Goal: Information Seeking & Learning: Learn about a topic

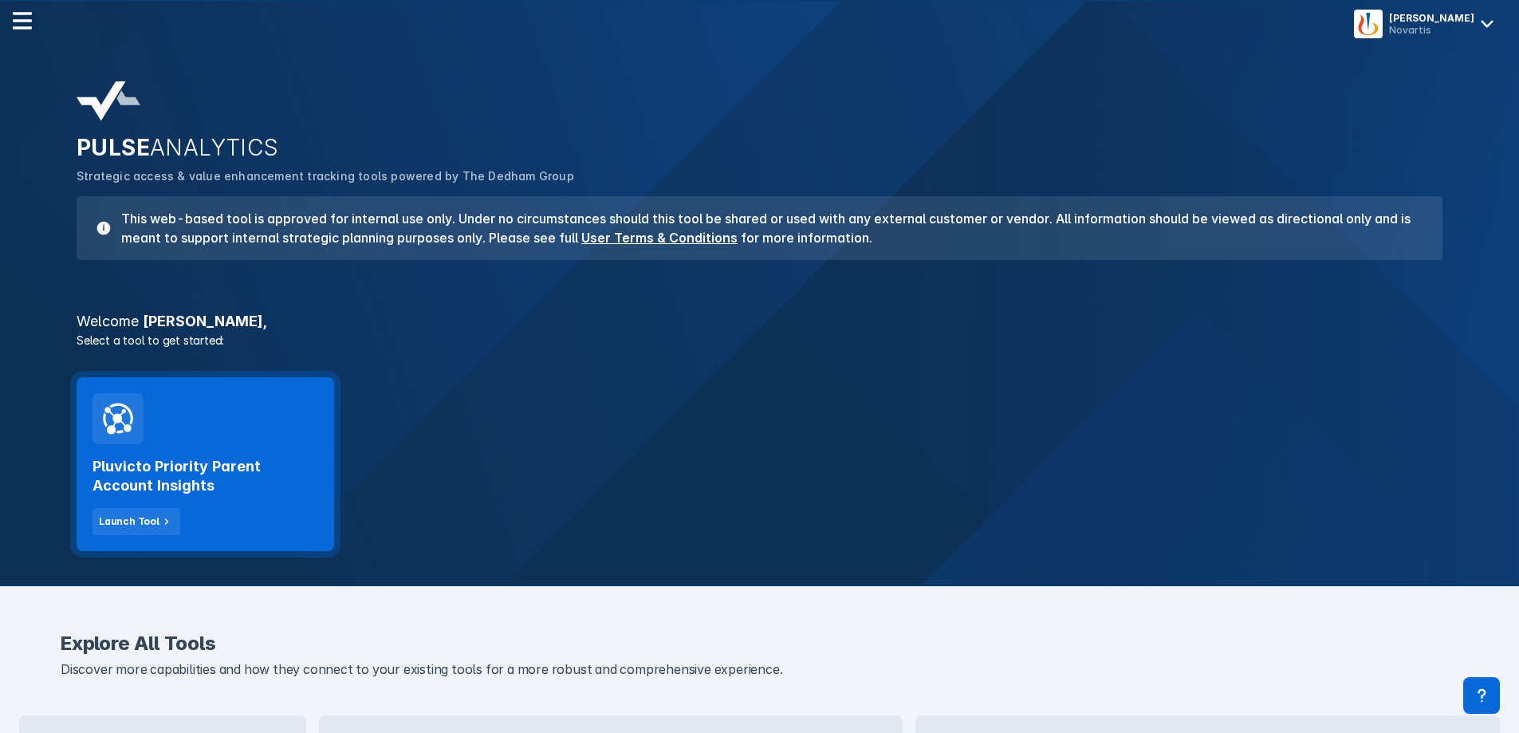
click at [201, 476] on h2 "Pluvicto Priority Parent Account Insights" at bounding box center [206, 476] width 226 height 38
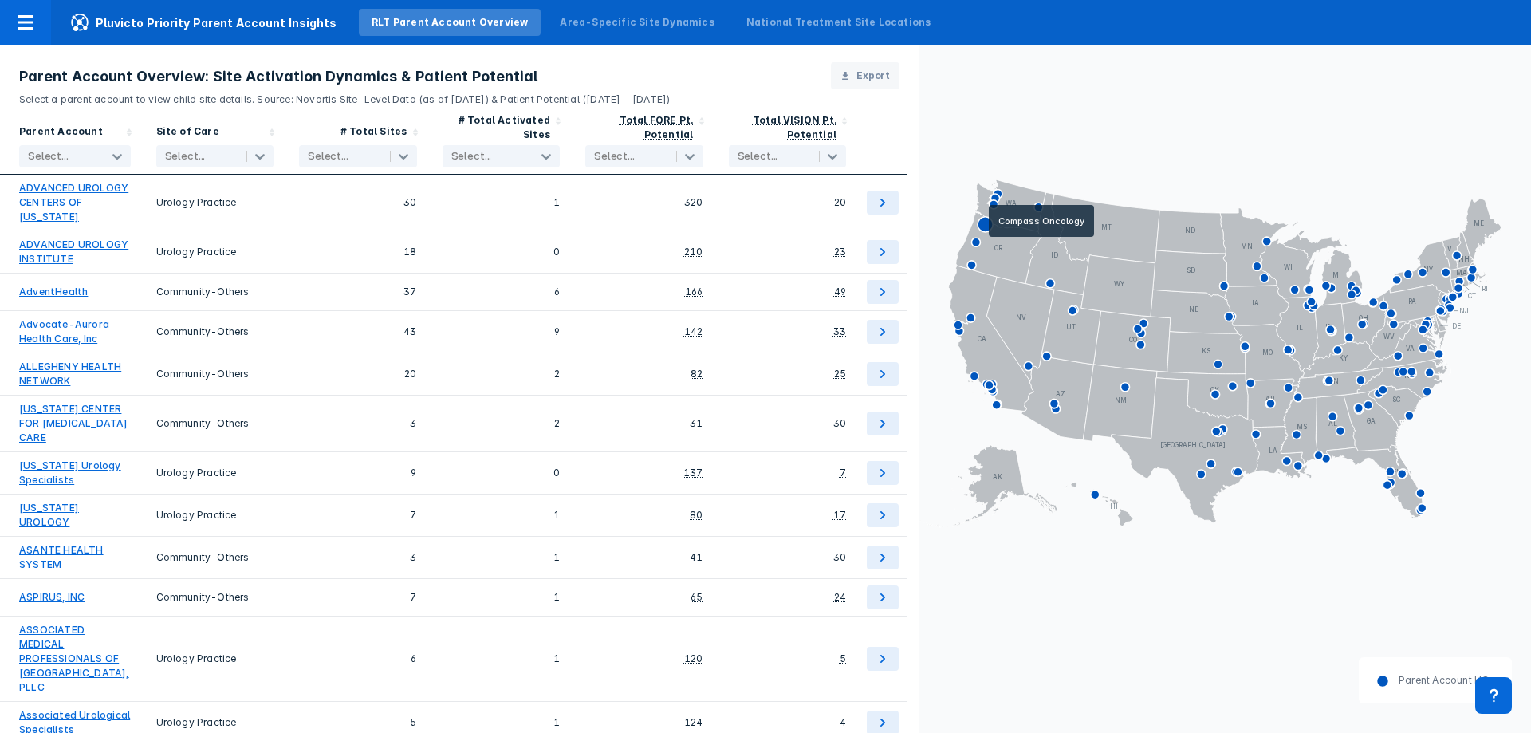
click at [988, 219] on icon at bounding box center [985, 224] width 15 height 15
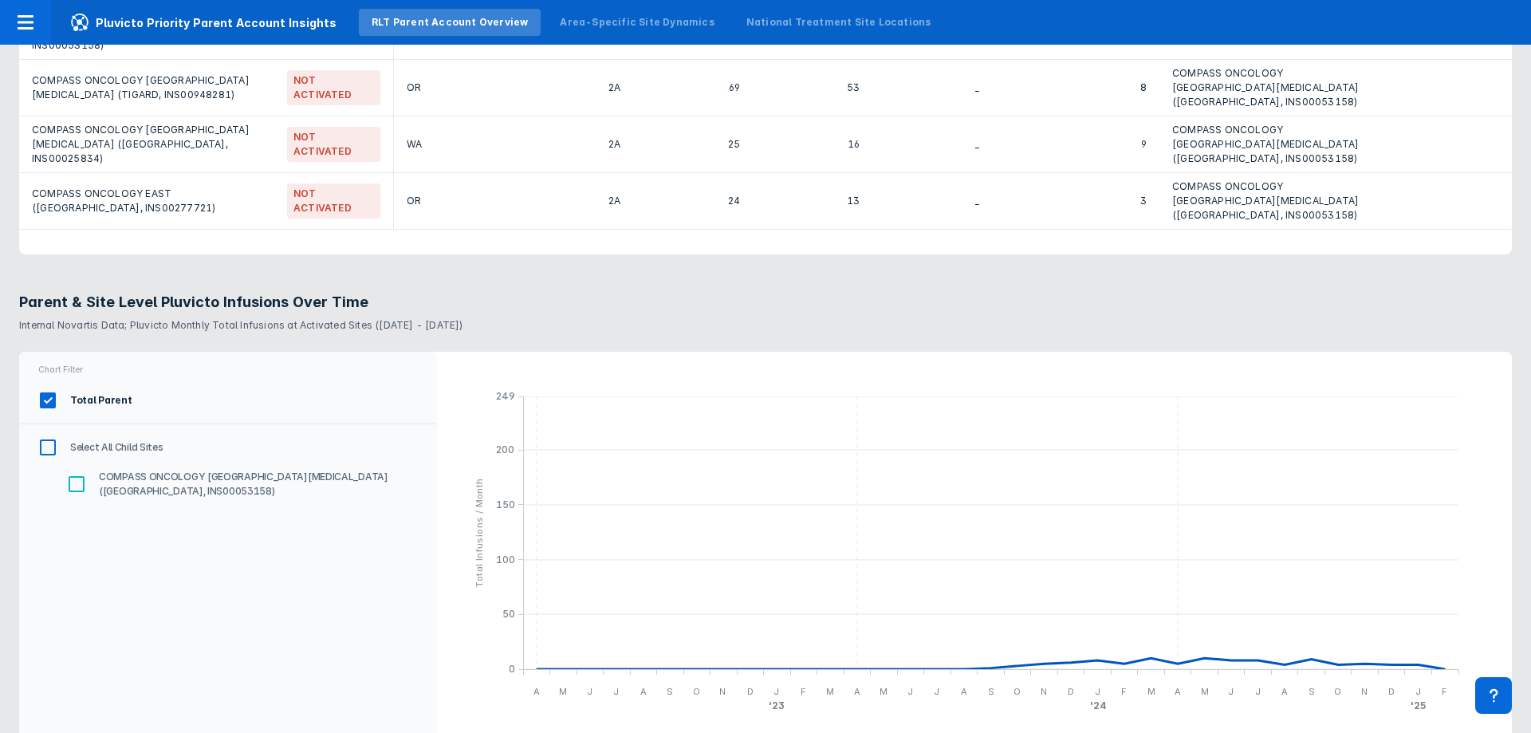
scroll to position [1434, 0]
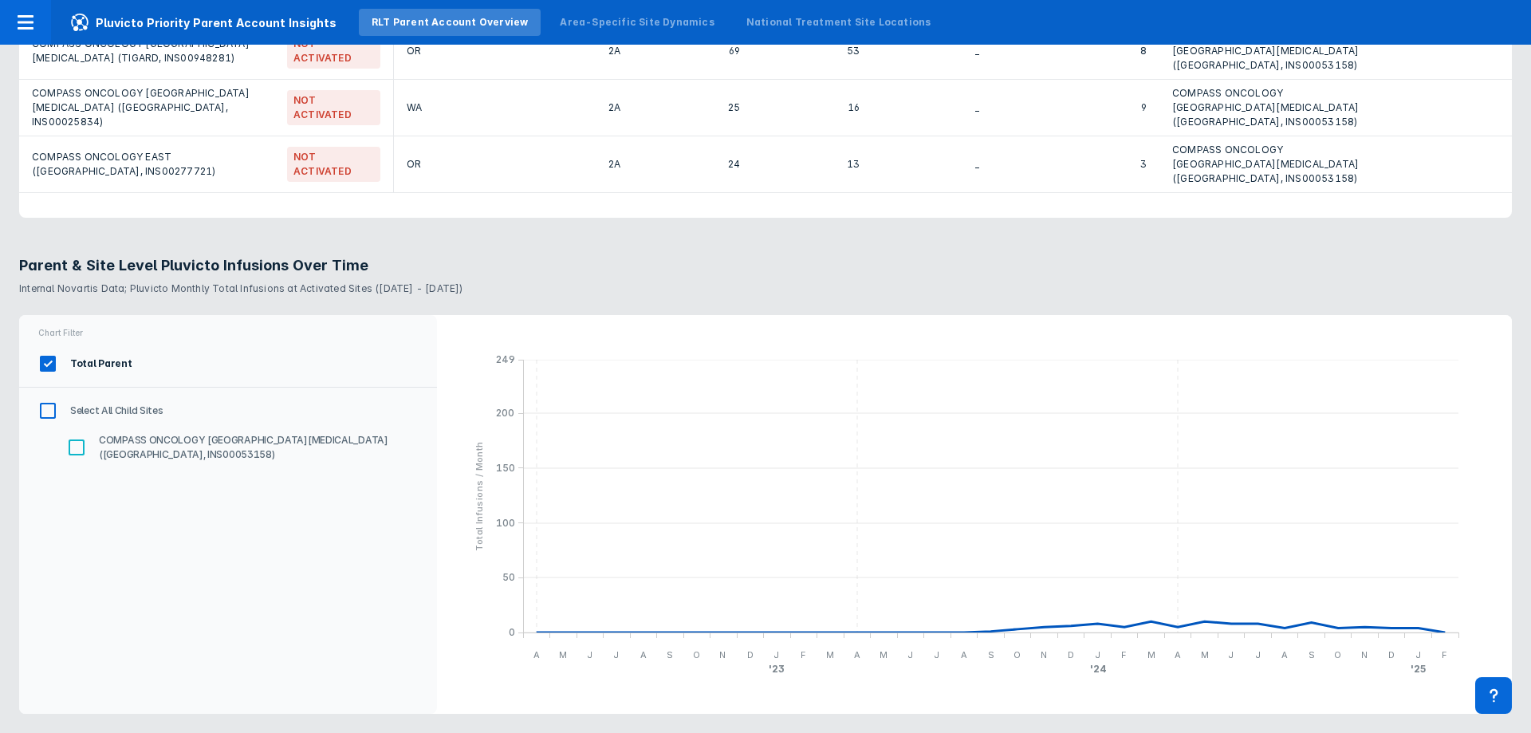
click at [57, 417] on input "Select All Child Sites" at bounding box center [47, 410] width 27 height 27
click at [53, 411] on input "Select All Child Sites" at bounding box center [47, 410] width 27 height 27
checkbox input "false"
click at [77, 442] on input "COMPASS ONCOLOGY [GEOGRAPHIC_DATA][MEDICAL_DATA] ([GEOGRAPHIC_DATA], INS0005315…" at bounding box center [76, 447] width 27 height 27
checkbox input "true"
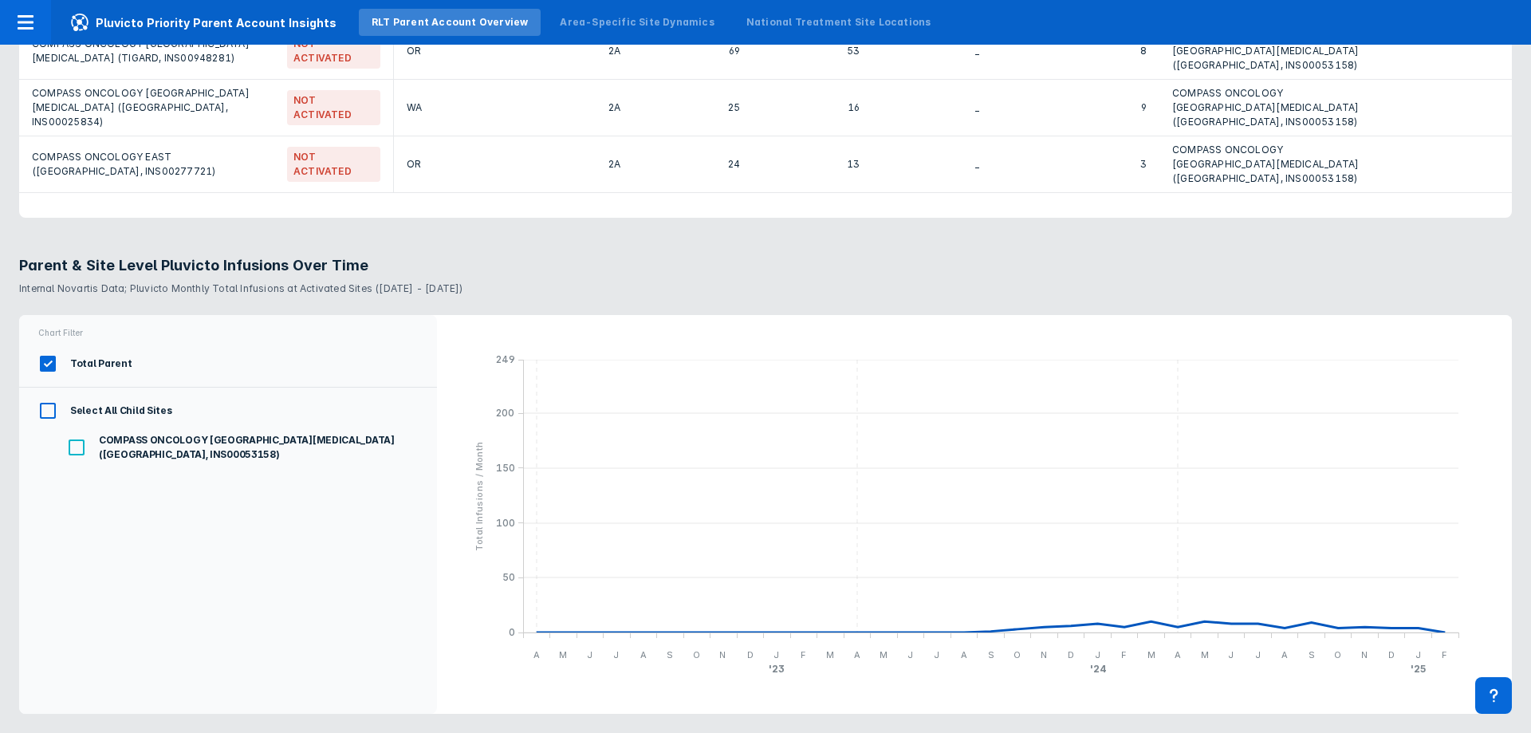
checkbox input "true"
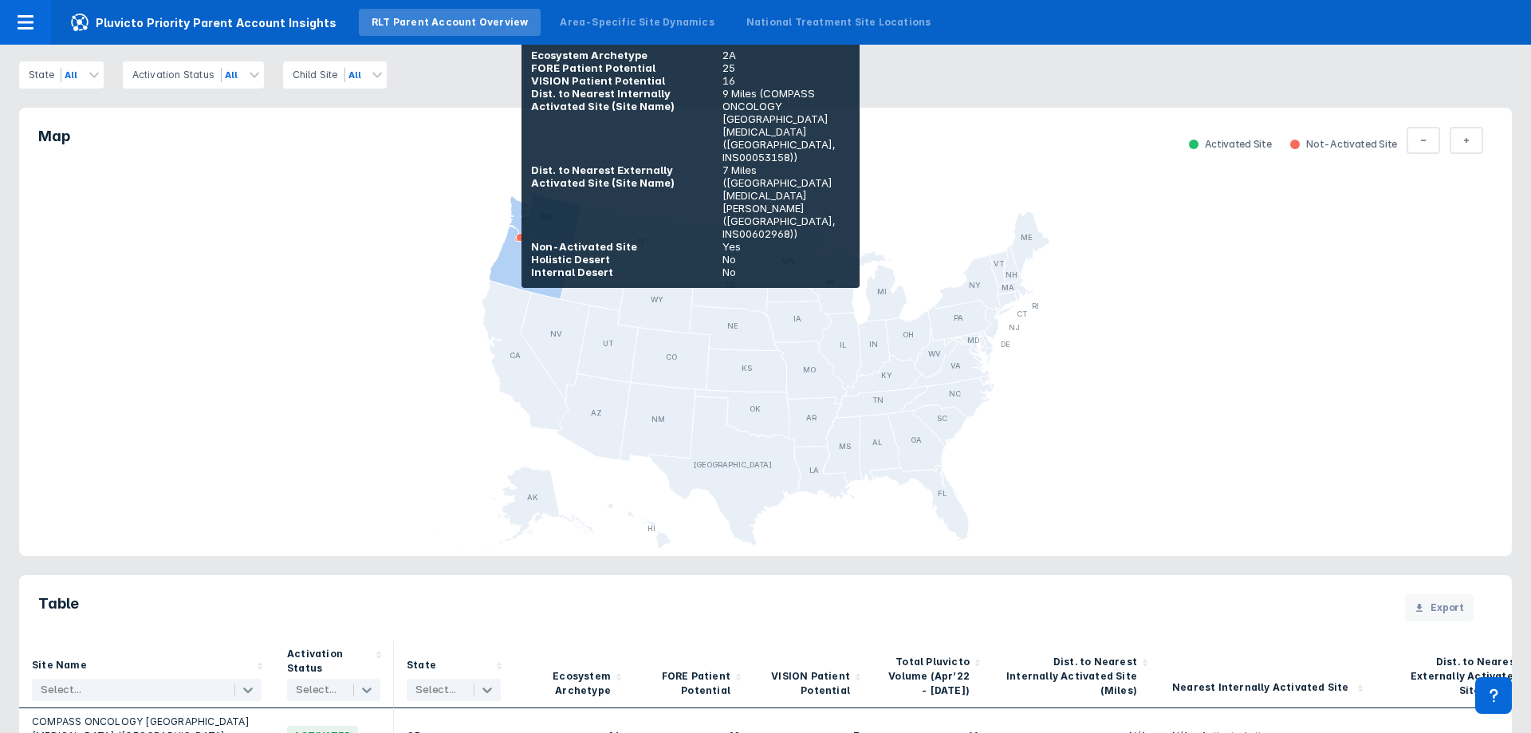
scroll to position [636, 0]
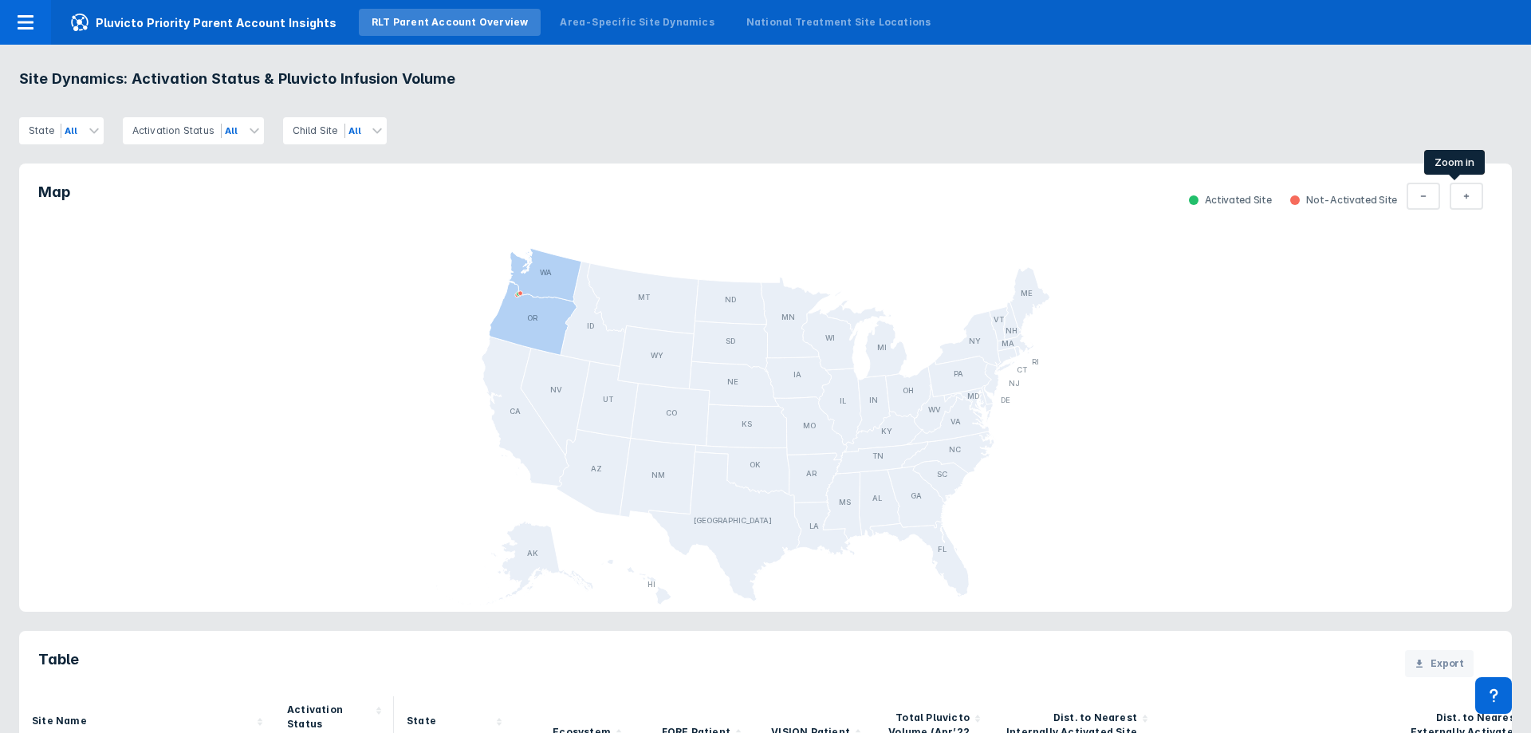
click at [1464, 198] on button "Total Parent" at bounding box center [1466, 196] width 33 height 27
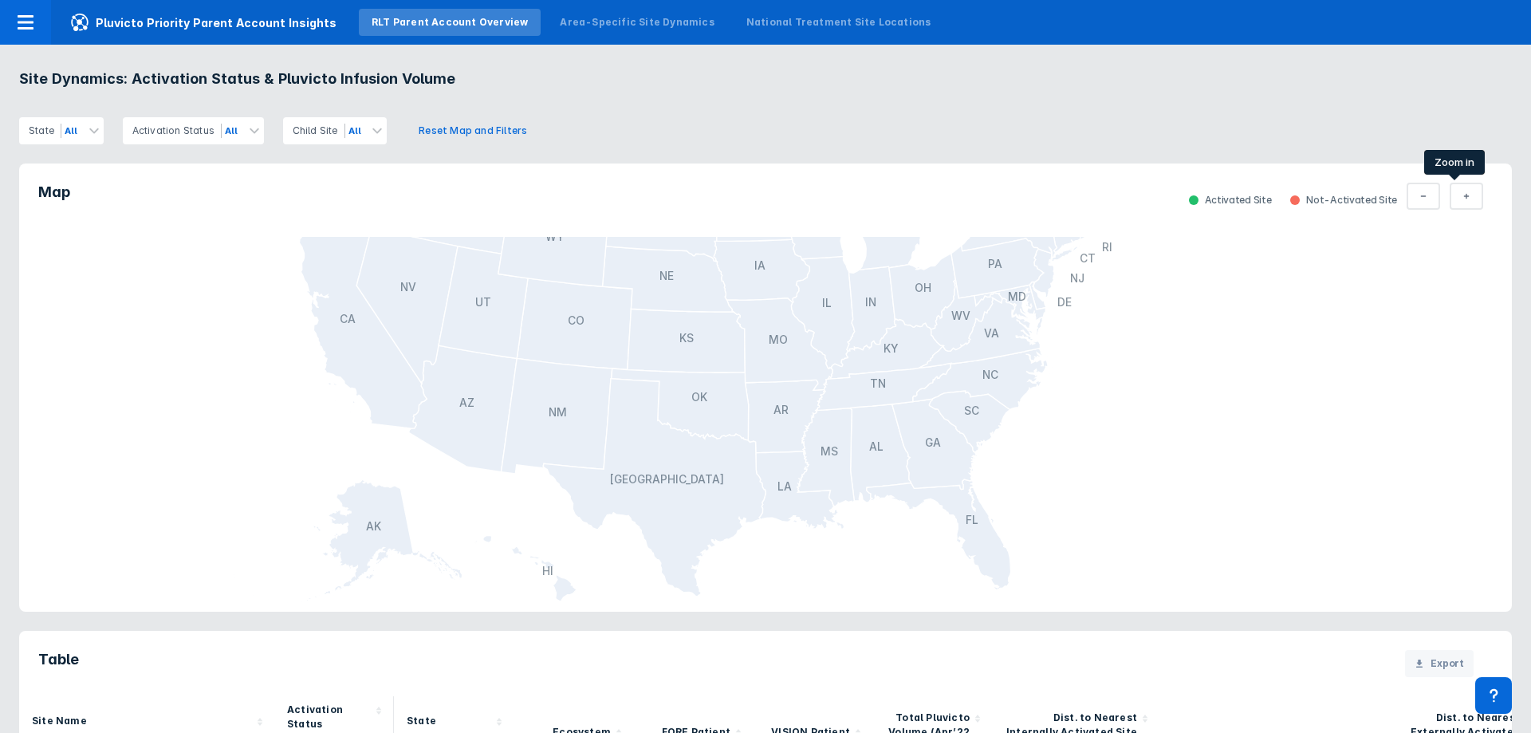
click at [1464, 198] on button "Total Parent" at bounding box center [1466, 196] width 33 height 27
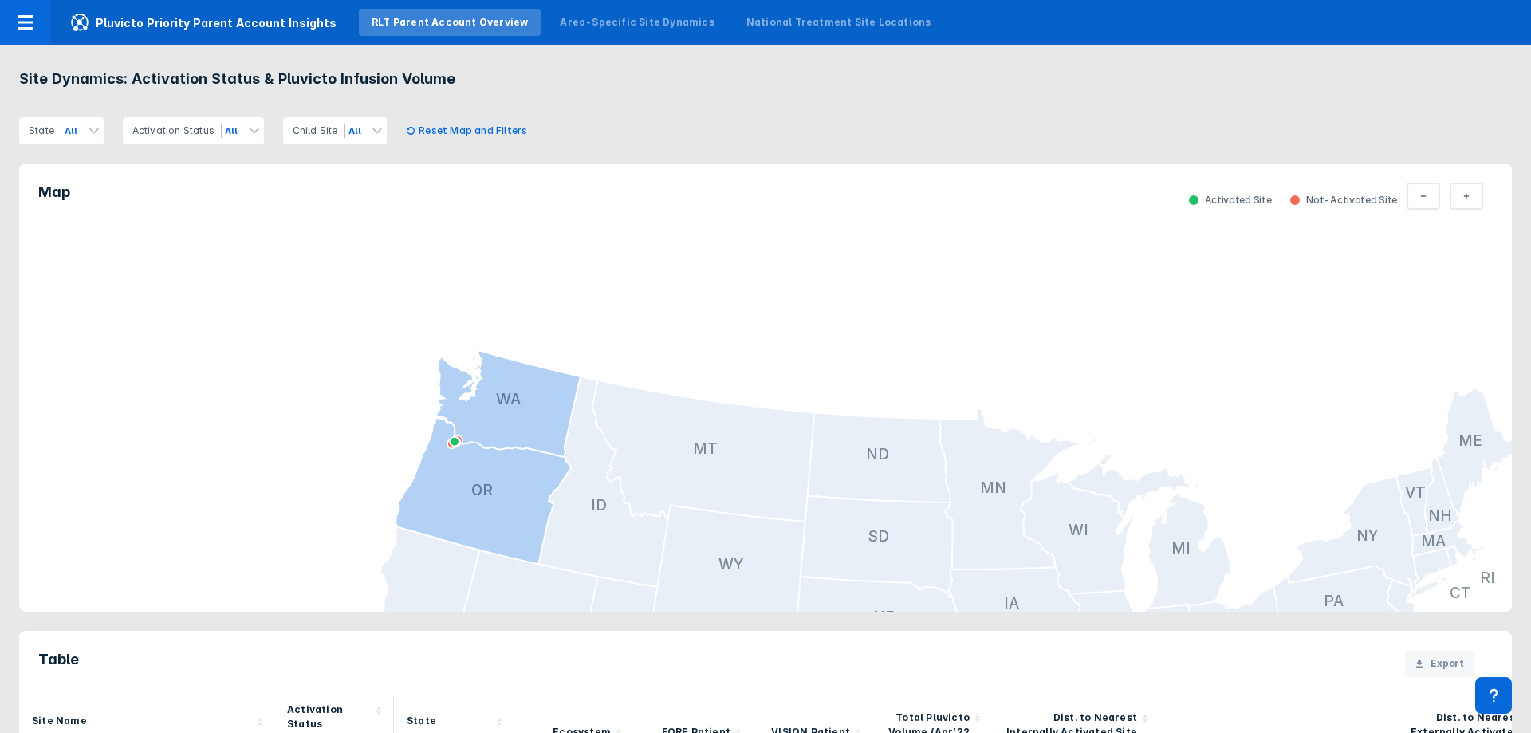
drag, startPoint x: 87, startPoint y: 297, endPoint x: 361, endPoint y: 713, distance: 497.9
click at [361, 713] on div "Map Activated Site Not-Activated Site AL AK AZ AR [GEOGRAPHIC_DATA] CO [GEOGRAP…" at bounding box center [765, 589] width 1531 height 890
click at [1456, 185] on button "Total Parent" at bounding box center [1466, 196] width 33 height 27
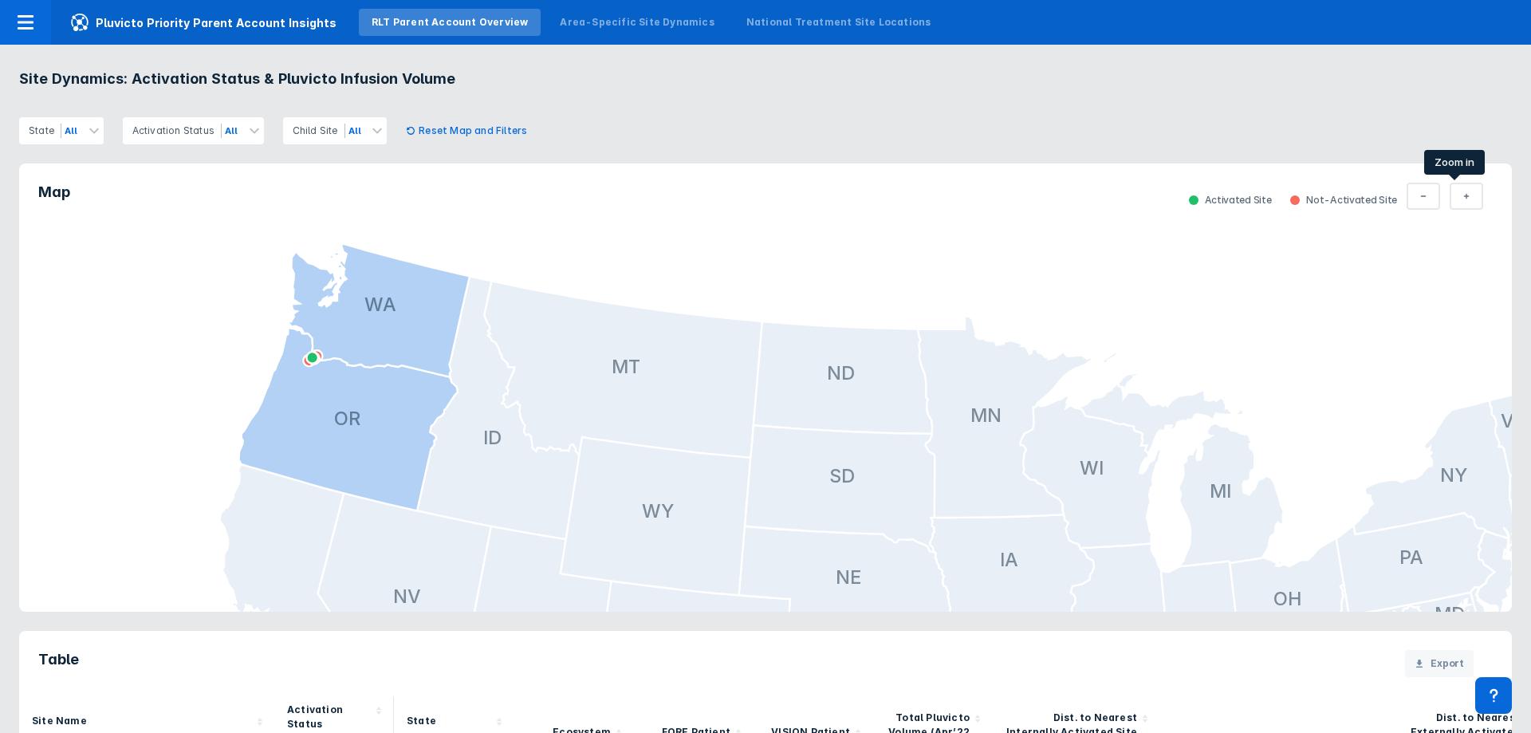
click at [1451, 196] on button "Total Parent" at bounding box center [1466, 196] width 33 height 27
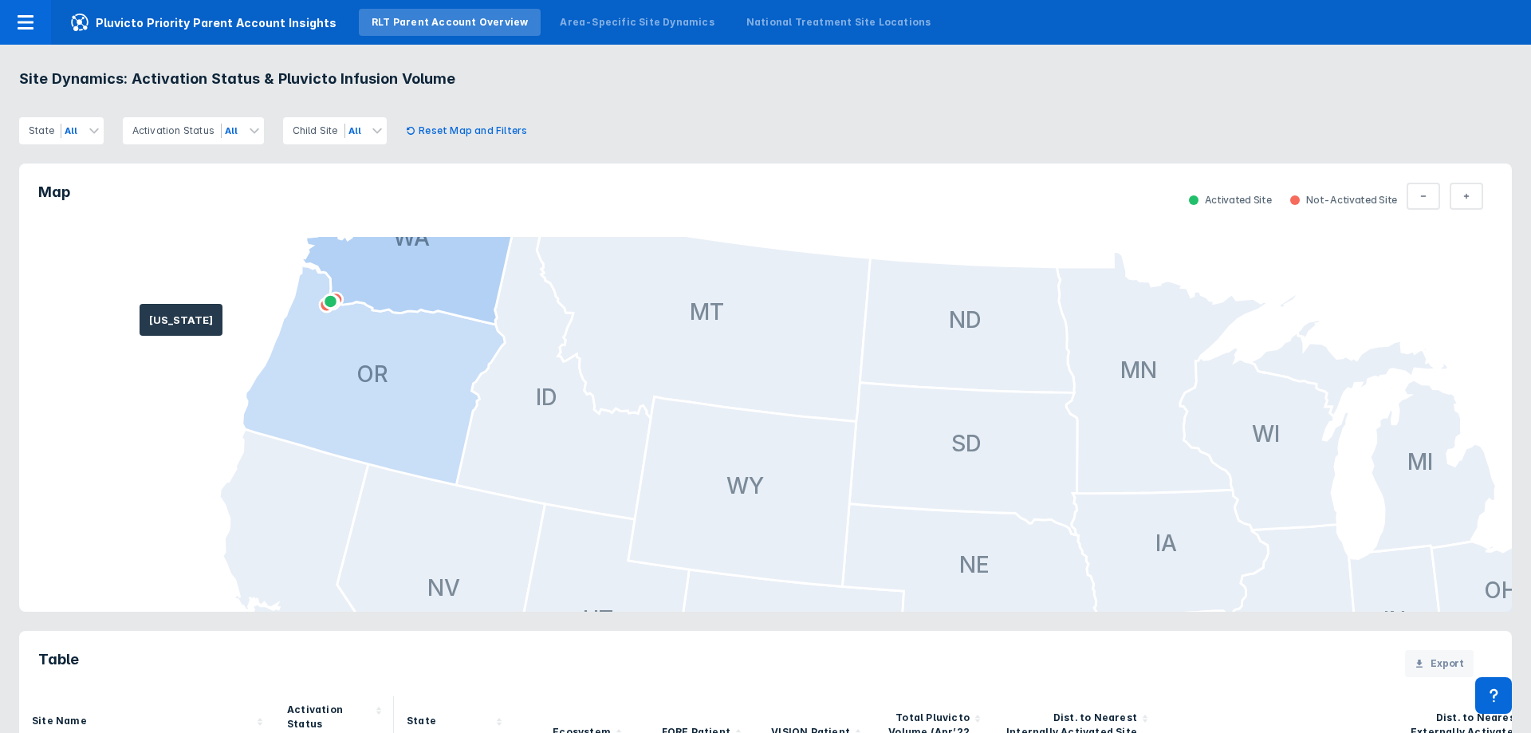
drag, startPoint x: 140, startPoint y: 326, endPoint x: 311, endPoint y: 357, distance: 174.1
click at [311, 357] on icon at bounding box center [373, 374] width 262 height 222
